Goal: Information Seeking & Learning: Learn about a topic

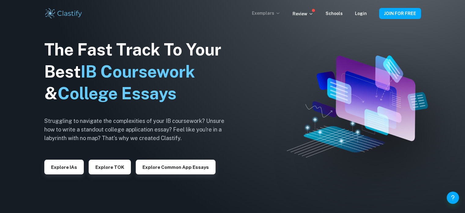
click at [280, 11] on icon at bounding box center [278, 13] width 5 height 5
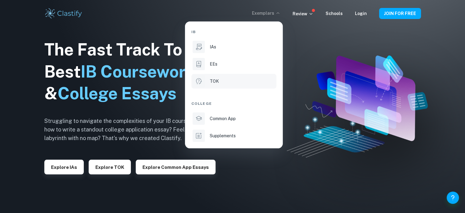
drag, startPoint x: 220, startPoint y: 78, endPoint x: 218, endPoint y: 81, distance: 4.0
click at [220, 78] on div "TOK" at bounding box center [242, 81] width 65 height 7
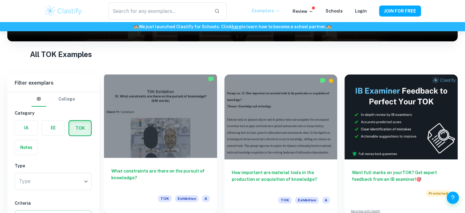
scroll to position [153, 0]
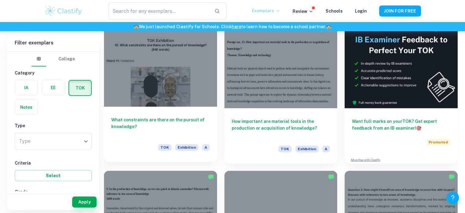
click at [163, 108] on div "What constraints are there on the pursuit of knowledge? TOK Exhibition A" at bounding box center [160, 133] width 113 height 55
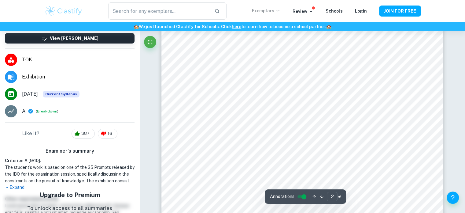
scroll to position [561, 0]
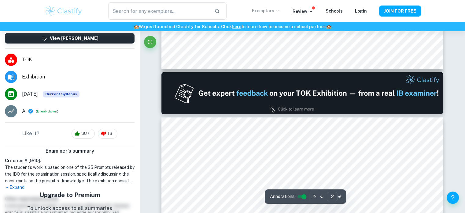
type input "1"
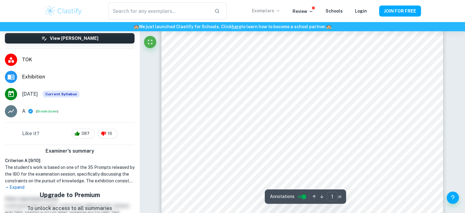
scroll to position [153, 0]
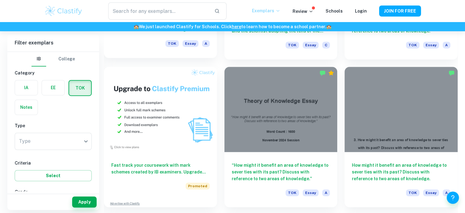
scroll to position [408, 0]
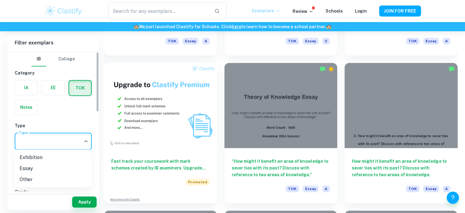
click at [46, 156] on li "Exhibition" at bounding box center [53, 157] width 77 height 11
type input "Exhibition"
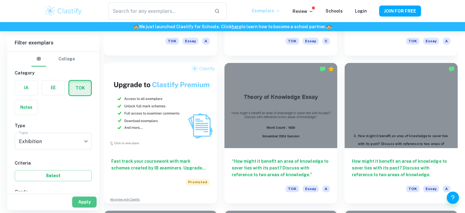
click at [84, 203] on button "Apply" at bounding box center [84, 201] width 24 height 11
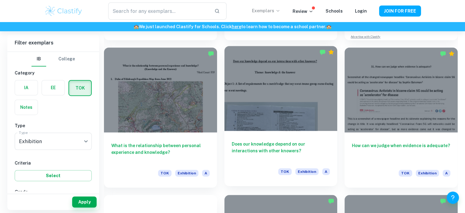
scroll to position [51, 0]
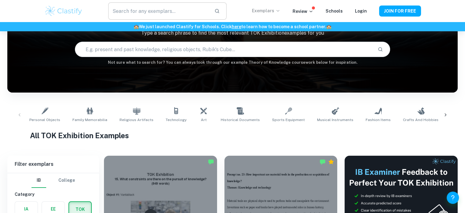
drag, startPoint x: 140, startPoint y: 19, endPoint x: 143, endPoint y: 12, distance: 7.6
click at [140, 19] on input "text" at bounding box center [158, 10] width 101 height 17
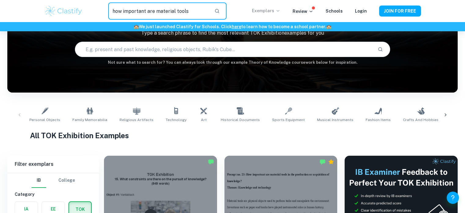
type input "how important are material tools"
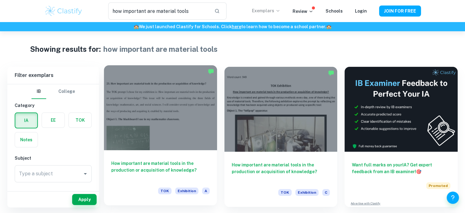
click at [167, 107] on div at bounding box center [160, 107] width 113 height 85
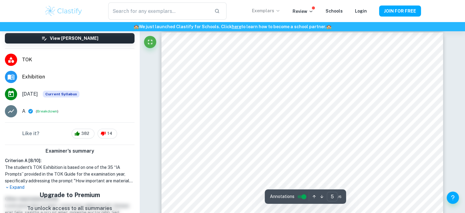
scroll to position [1580, 0]
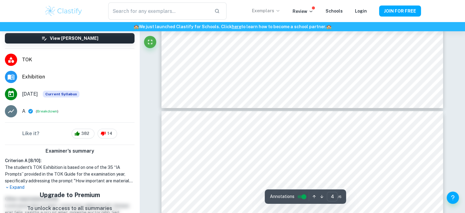
type input "5"
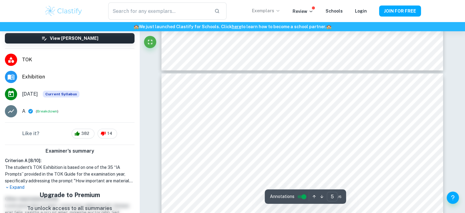
scroll to position [1529, 0]
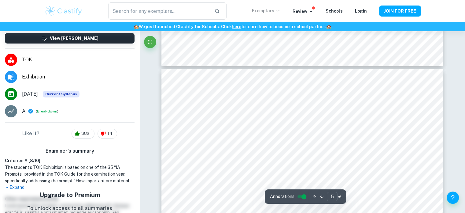
type input "how important are material tools"
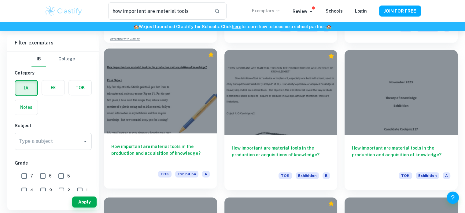
scroll to position [459, 0]
click at [210, 51] on icon "Premium" at bounding box center [211, 54] width 6 height 6
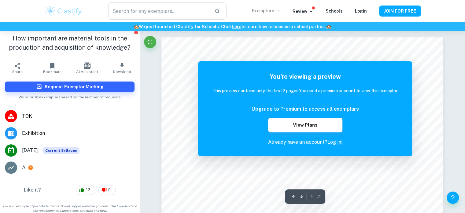
scroll to position [5, 0]
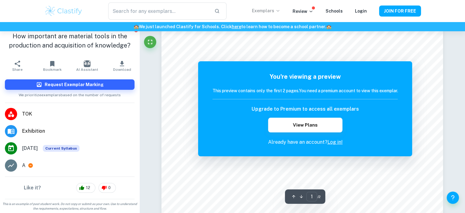
type input "how important are material tools"
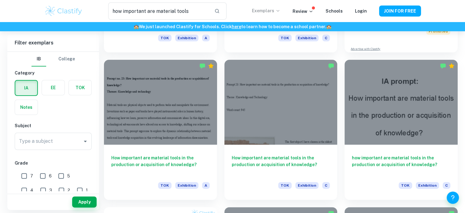
scroll to position [153, 0]
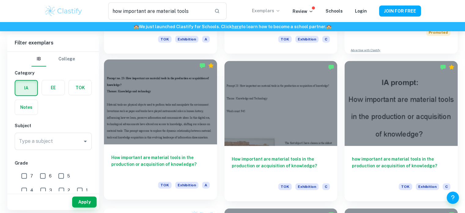
click at [182, 142] on div at bounding box center [160, 101] width 113 height 85
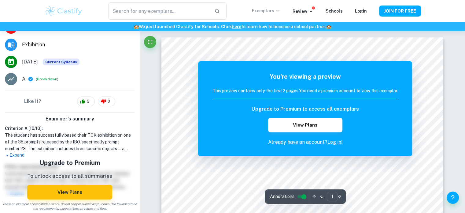
type input "how important are material tools"
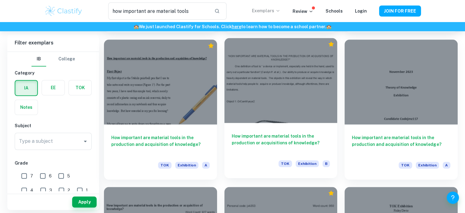
scroll to position [459, 0]
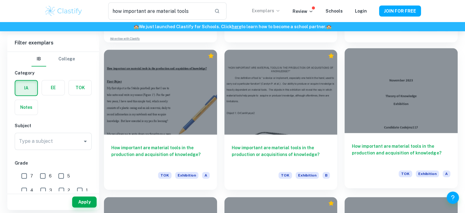
click at [387, 102] on div at bounding box center [401, 90] width 113 height 85
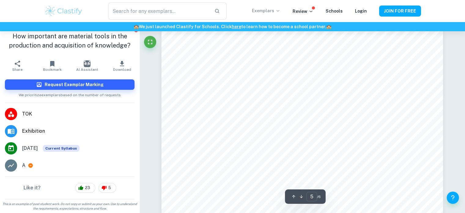
scroll to position [1733, 0]
type input "3"
